Goal: Task Accomplishment & Management: Use online tool/utility

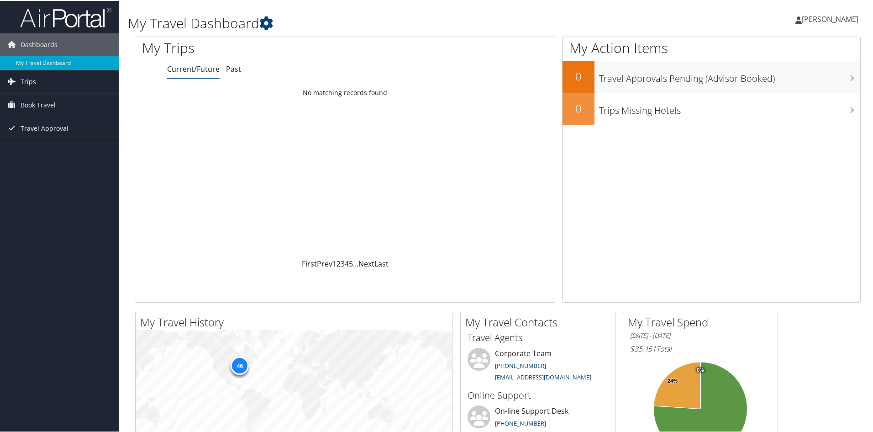
click at [35, 83] on span "Trips" at bounding box center [29, 80] width 16 height 23
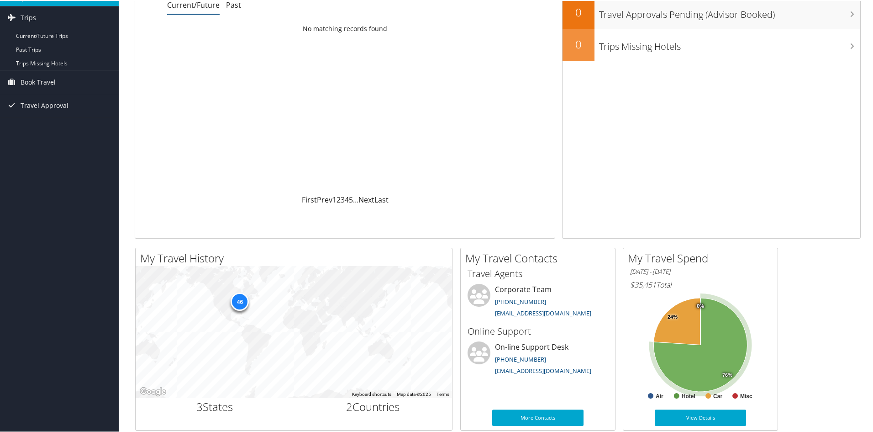
scroll to position [91, 0]
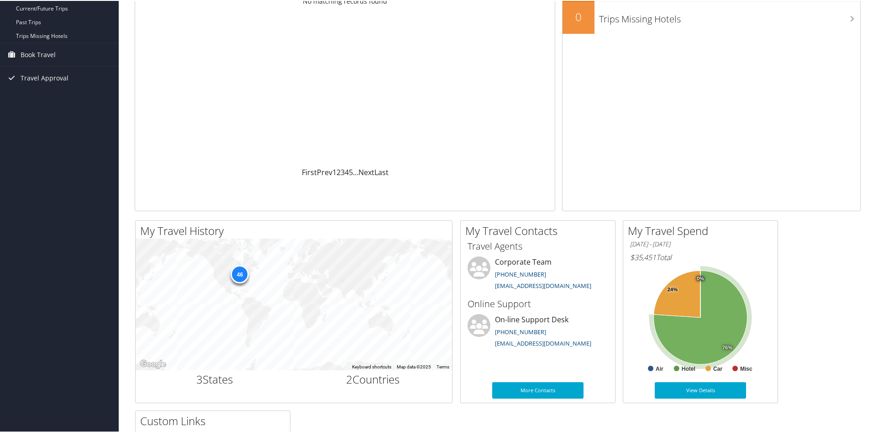
click at [718, 317] on icon at bounding box center [701, 316] width 94 height 94
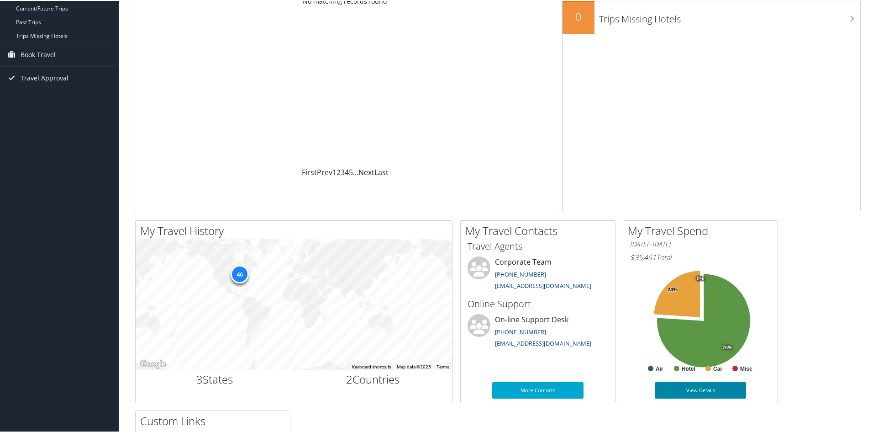
click at [709, 396] on link "View Details" at bounding box center [700, 389] width 91 height 16
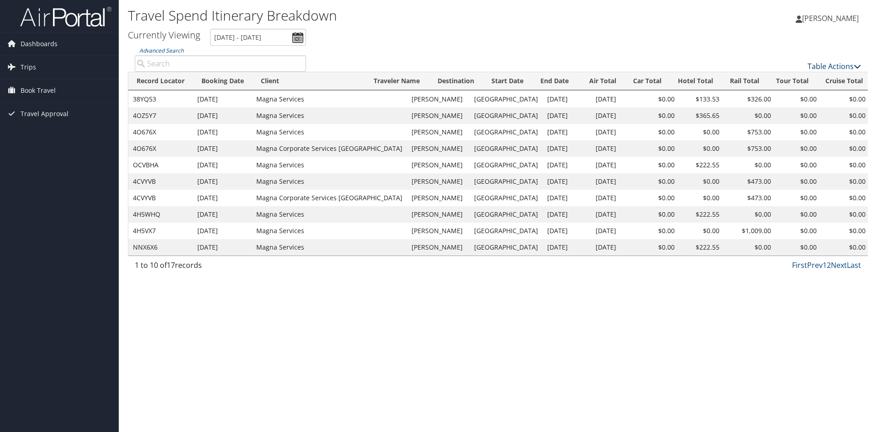
click at [853, 65] on link "Table Actions" at bounding box center [834, 66] width 53 height 10
click at [856, 65] on div at bounding box center [438, 216] width 877 height 432
click at [859, 70] on icon at bounding box center [857, 66] width 7 height 7
click at [792, 113] on link "Page Length" at bounding box center [804, 112] width 120 height 16
click at [751, 111] on link "50" at bounding box center [804, 113] width 120 height 16
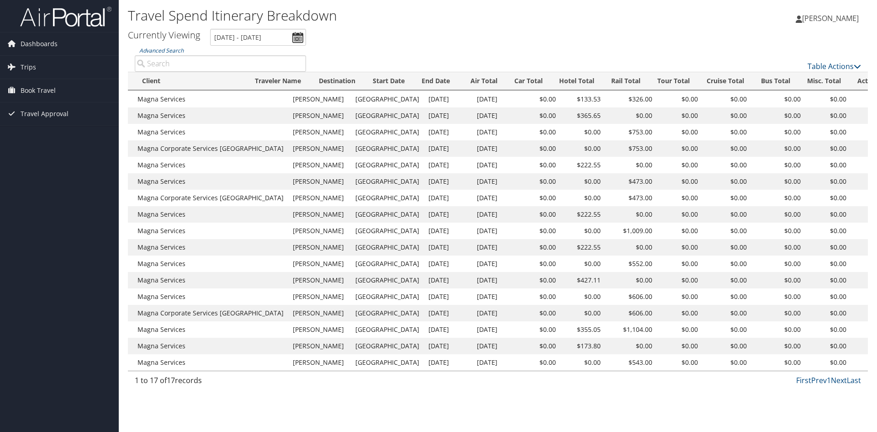
scroll to position [0, 147]
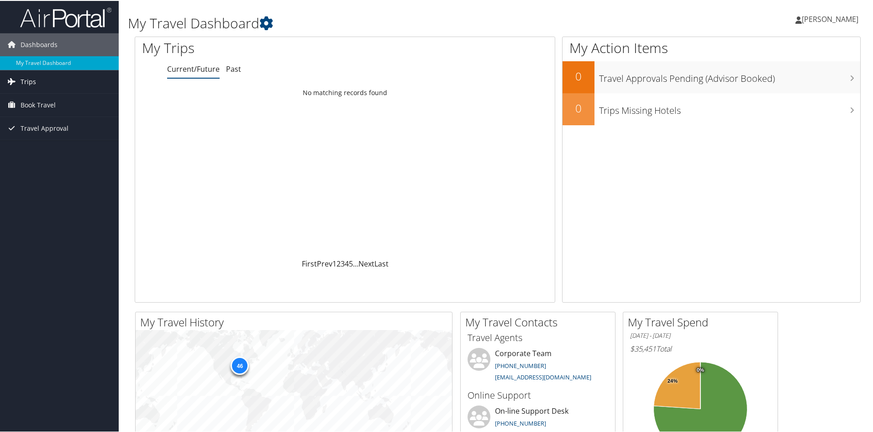
click at [32, 80] on span "Trips" at bounding box center [29, 80] width 16 height 23
click at [32, 144] on span "Book Travel" at bounding box center [38, 145] width 35 height 23
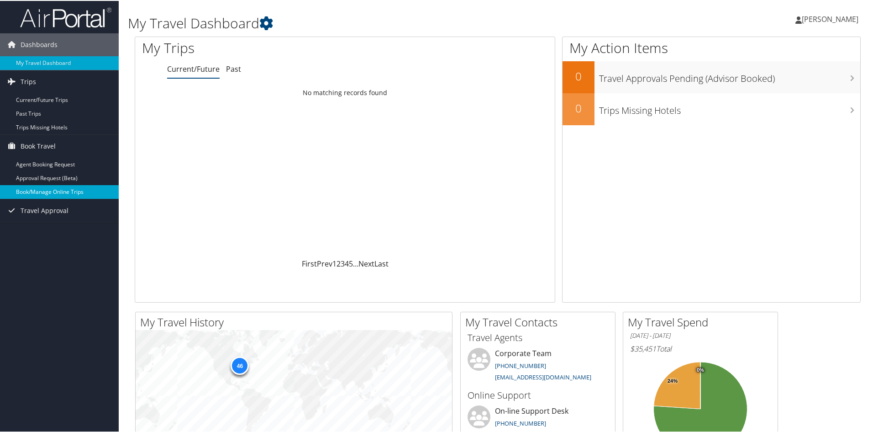
click at [41, 190] on link "Book/Manage Online Trips" at bounding box center [59, 191] width 119 height 14
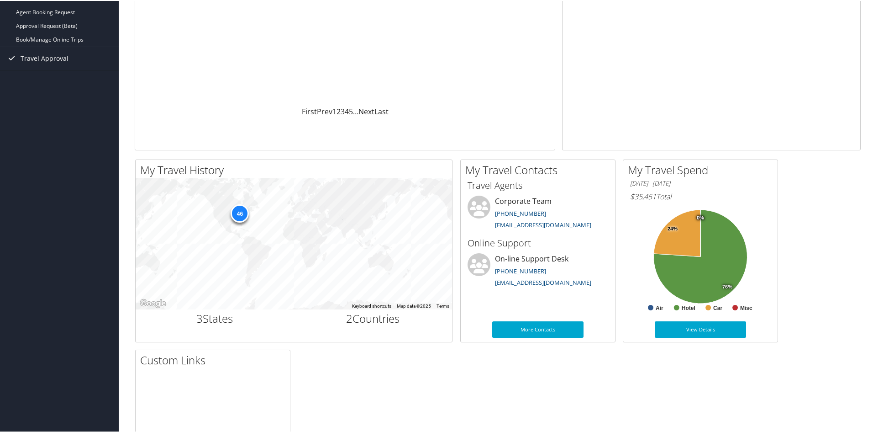
scroll to position [183, 0]
